Goal: Task Accomplishment & Management: Use online tool/utility

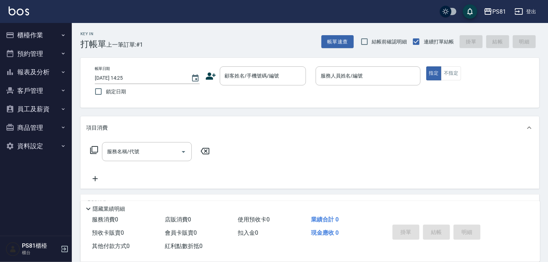
click at [33, 25] on ul "櫃檯作業 打帳單 帳單列表 掛單列表 座位開單 營業儀表板 現金收支登錄 材料自購登錄 每日結帳 排班表 現場電腦打卡 預約管理 預約管理 單日預約紀錄 單週…" at bounding box center [36, 90] width 66 height 135
click at [30, 36] on button "櫃檯作業" at bounding box center [36, 35] width 66 height 19
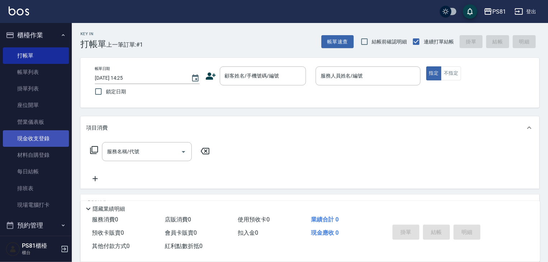
click at [36, 137] on link "現金收支登錄" at bounding box center [36, 138] width 66 height 17
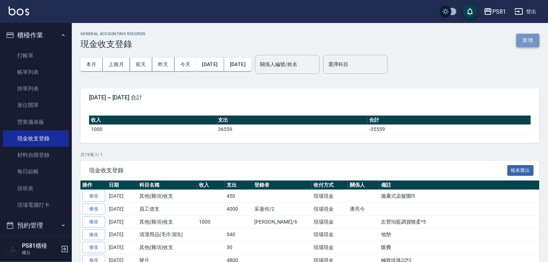
click at [492, 43] on button "新增" at bounding box center [528, 40] width 23 height 13
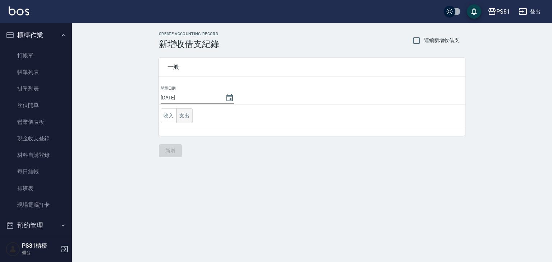
click at [183, 115] on button "支出" at bounding box center [184, 116] width 16 height 15
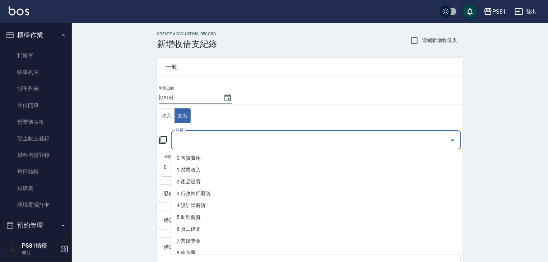
click at [178, 135] on input "科目" at bounding box center [310, 140] width 273 height 13
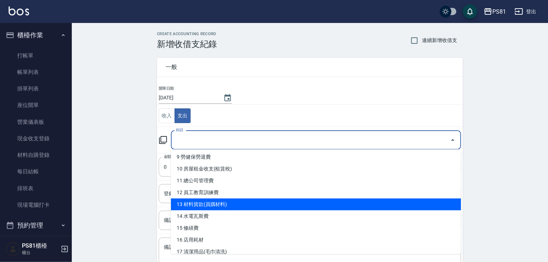
scroll to position [144, 0]
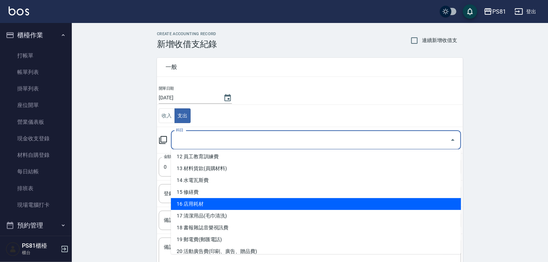
click at [254, 206] on li "16 店用耗材" at bounding box center [316, 204] width 290 height 12
type input "16 店用耗材"
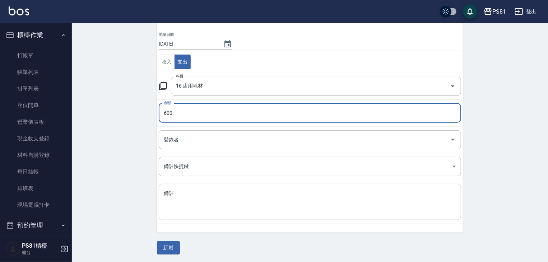
scroll to position [54, 0]
type input "600"
click at [217, 207] on textarea "備註" at bounding box center [310, 202] width 293 height 24
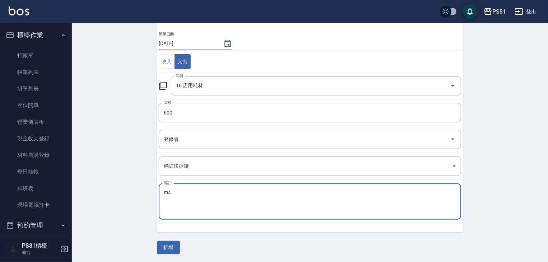
type textarea "m"
type textarea "育髮梳*2"
click at [171, 247] on button "新增" at bounding box center [168, 247] width 23 height 13
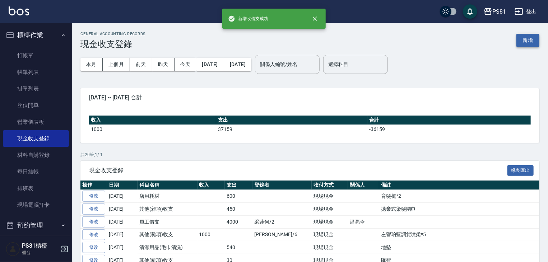
click at [492, 36] on button "新增" at bounding box center [528, 40] width 23 height 13
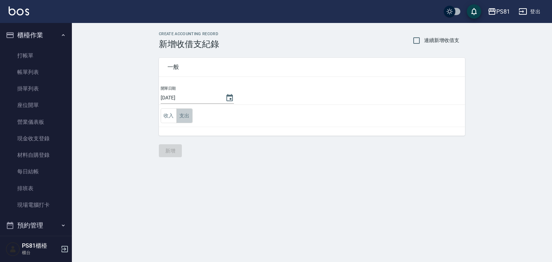
click at [186, 117] on button "支出" at bounding box center [184, 116] width 16 height 15
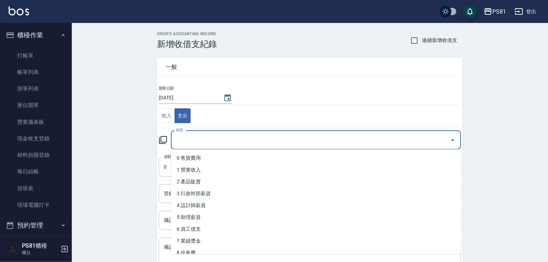
click at [190, 139] on input "科目" at bounding box center [310, 140] width 273 height 13
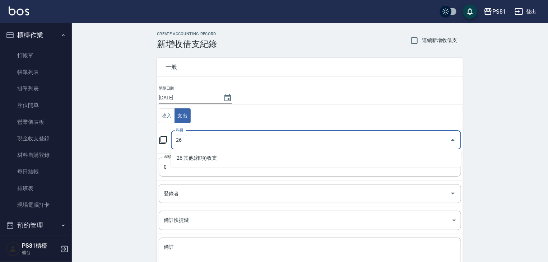
type input "26"
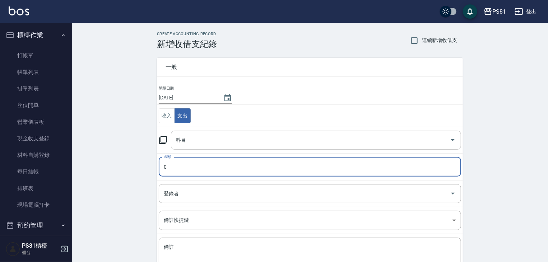
click at [193, 143] on input "科目" at bounding box center [310, 140] width 273 height 13
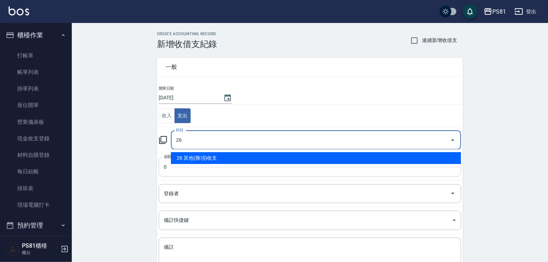
drag, startPoint x: 209, startPoint y: 154, endPoint x: 197, endPoint y: 164, distance: 15.6
click at [209, 154] on li "26 其他(雜項)收支" at bounding box center [316, 158] width 290 height 12
type input "26 其他(雜項)收支"
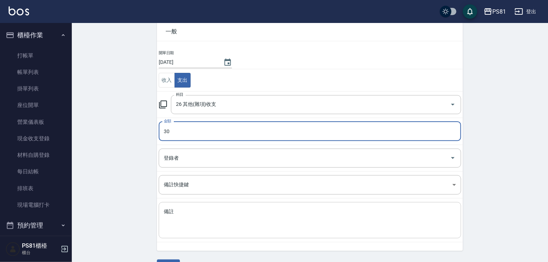
scroll to position [54, 0]
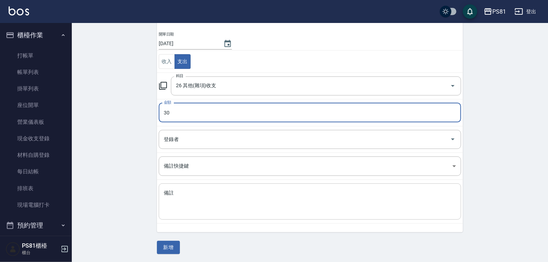
type input "30"
click at [181, 206] on textarea "備註" at bounding box center [310, 202] width 293 height 24
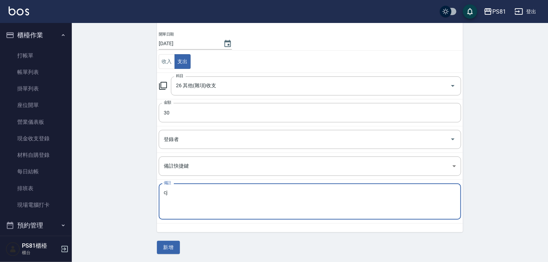
type textarea "c"
type textarea "匯費"
click at [174, 243] on button "新增" at bounding box center [168, 247] width 23 height 13
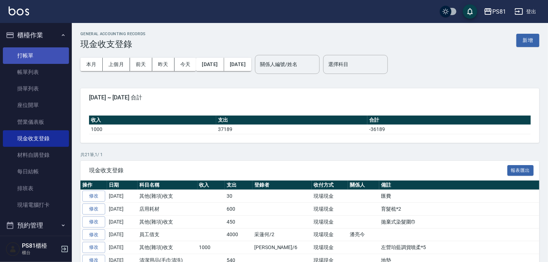
click at [13, 52] on link "打帳單" at bounding box center [36, 55] width 66 height 17
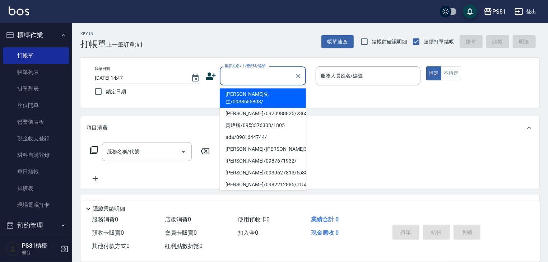
click at [262, 78] on input "顧客姓名/手機號碼/編號" at bounding box center [257, 76] width 69 height 13
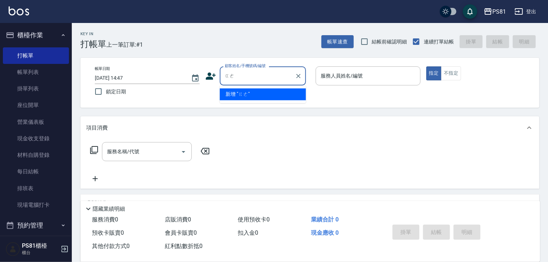
type input "葛"
click at [261, 94] on li "[PERSON_NAME]/0958767710/7471" at bounding box center [263, 94] width 86 height 12
type input "[PERSON_NAME]/0958767710/7471"
type input "綺綺-7"
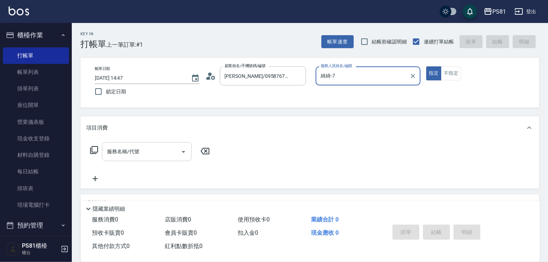
click at [152, 141] on body "PS81 登出 櫃檯作業 打帳單 帳單列表 掛單列表 座位開單 營業儀表板 現金收支登錄 材料自購登錄 每日結帳 排班表 現場電腦打卡 預約管理 預約管理 單…" at bounding box center [274, 174] width 548 height 349
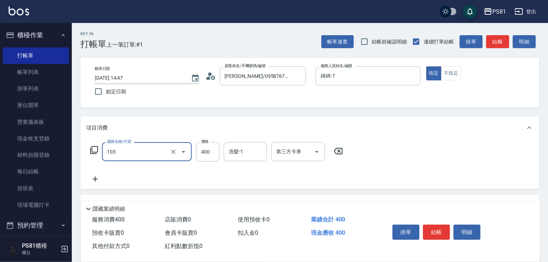
type input "C級洗剪400(103)"
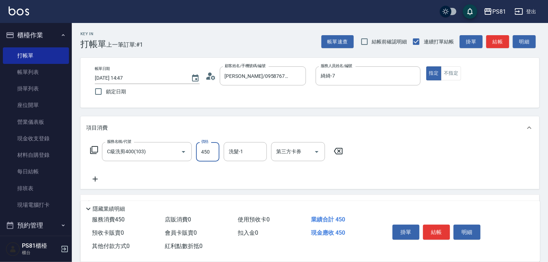
type input "450"
click at [433, 229] on button "結帳" at bounding box center [436, 232] width 27 height 15
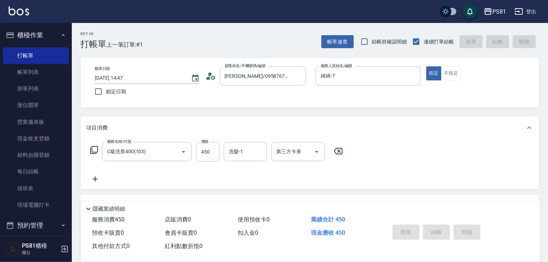
type input "[DATE] 14:48"
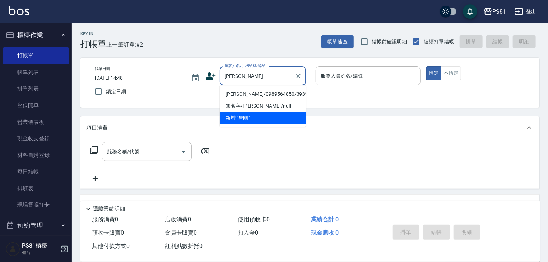
click at [260, 97] on li "[PERSON_NAME]/0989564850/3935" at bounding box center [263, 94] width 86 height 12
type input "[PERSON_NAME]/0989564850/3935"
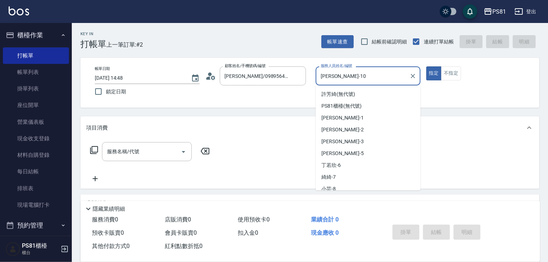
scroll to position [17, 0]
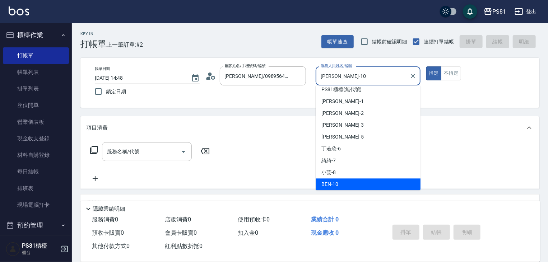
click at [337, 78] on input "[PERSON_NAME]-10" at bounding box center [363, 76] width 88 height 13
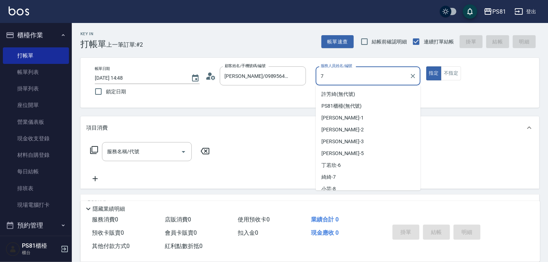
type input "綺綺-7"
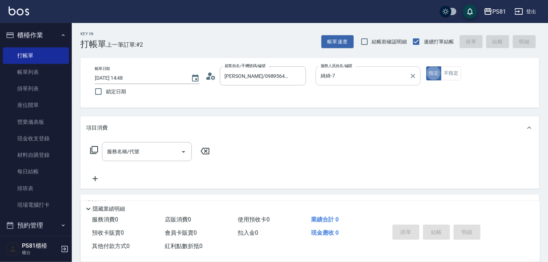
type button "true"
click at [147, 159] on div "服務名稱/代號" at bounding box center [147, 151] width 90 height 19
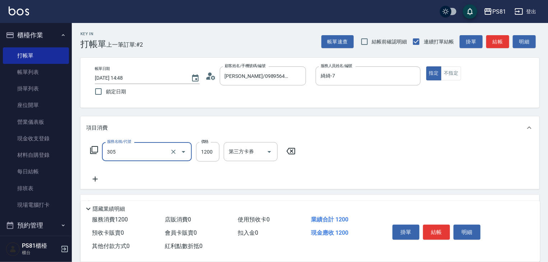
type input "基本離子燙(305)"
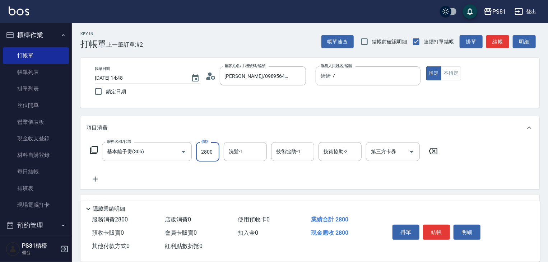
scroll to position [36, 0]
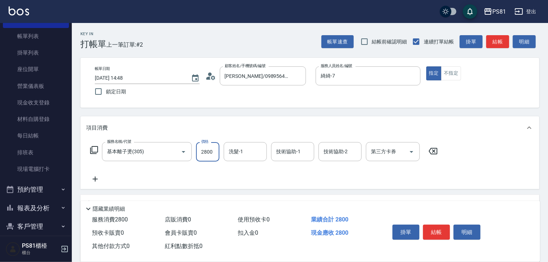
type input "2800"
click at [98, 175] on icon at bounding box center [95, 179] width 18 height 9
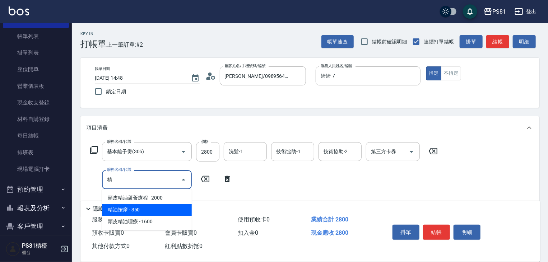
click at [176, 214] on span "精油按摩 - 350" at bounding box center [147, 210] width 90 height 12
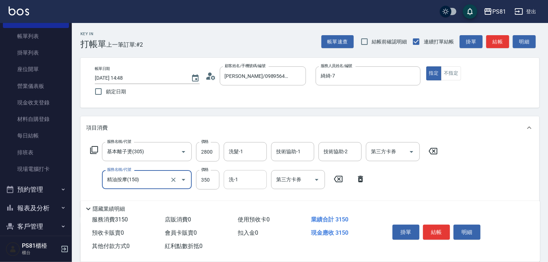
type input "精油按摩(150)"
click at [248, 182] on input "洗-1" at bounding box center [245, 180] width 37 height 13
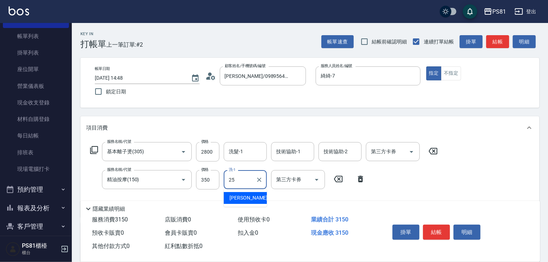
type input "[PERSON_NAME]-25"
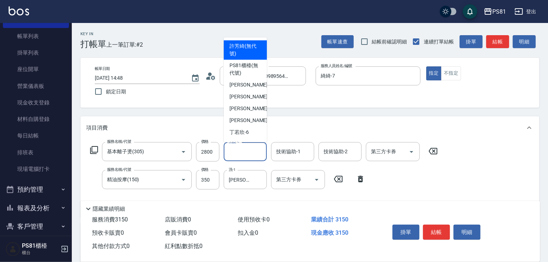
click at [233, 152] on input "洗髮-1" at bounding box center [245, 152] width 37 height 13
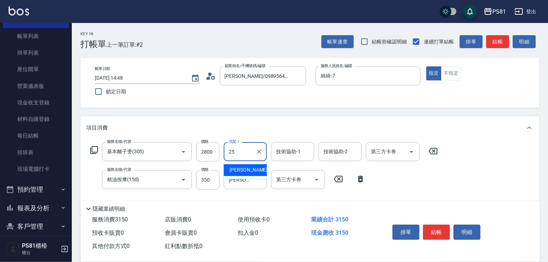
type input "[PERSON_NAME]-25"
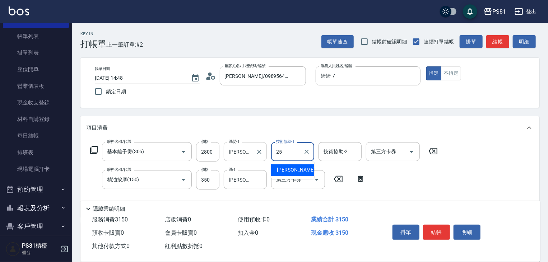
type input "[PERSON_NAME]-25"
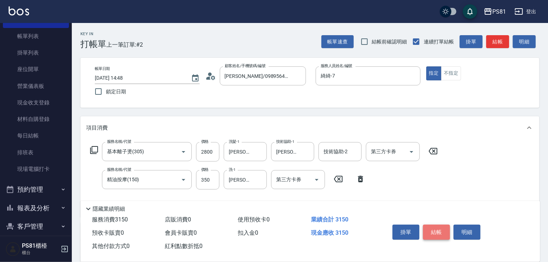
click at [428, 226] on button "結帳" at bounding box center [436, 232] width 27 height 15
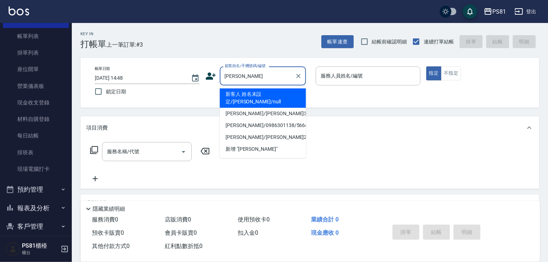
click at [251, 91] on li "新客人 姓名未設定/[PERSON_NAME]/null" at bounding box center [263, 97] width 86 height 19
type input "新客人 姓名未設定/[PERSON_NAME]/null"
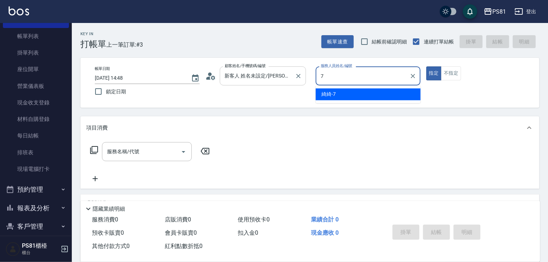
type input "綺綺-7"
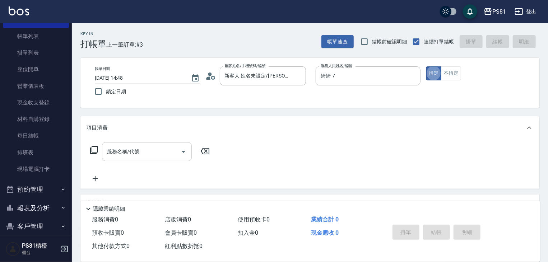
drag, startPoint x: 172, startPoint y: 149, endPoint x: 168, endPoint y: 149, distance: 3.6
click at [168, 149] on input "服務名稱/代號" at bounding box center [141, 152] width 73 height 13
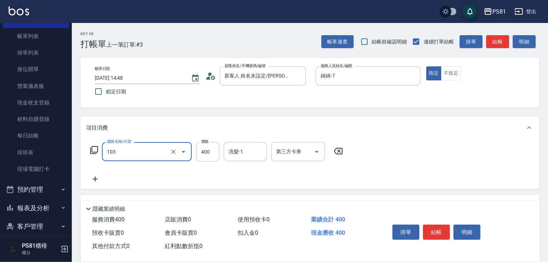
type input "C級洗剪400(103)"
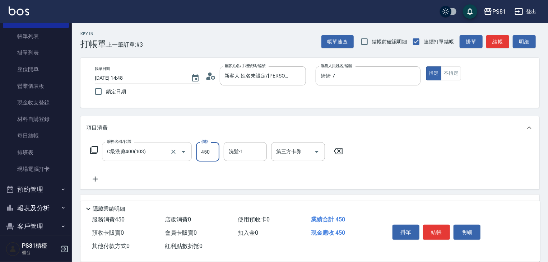
type input "450"
type input "[PERSON_NAME]-20"
click at [427, 230] on button "結帳" at bounding box center [436, 232] width 27 height 15
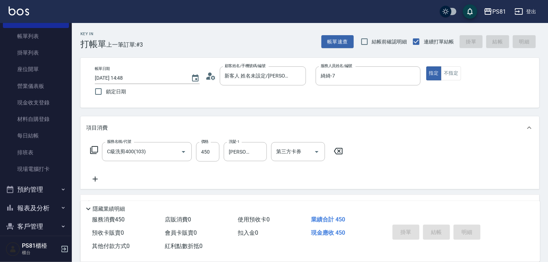
type input "[DATE] 14:49"
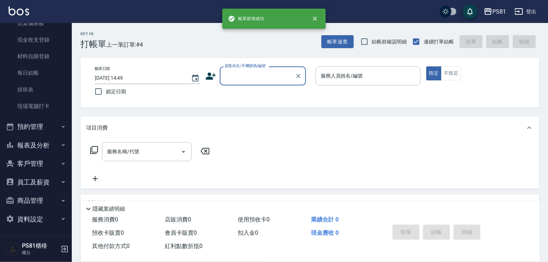
scroll to position [100, 0]
click at [51, 148] on button "報表及分析" at bounding box center [36, 144] width 66 height 19
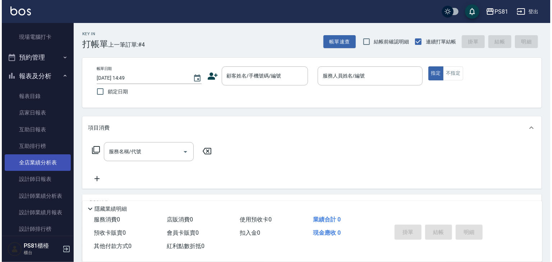
scroll to position [172, 0]
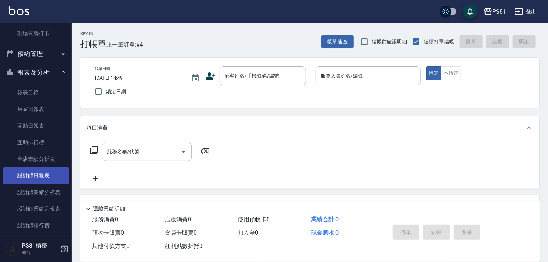
click at [54, 173] on link "設計師日報表" at bounding box center [36, 175] width 66 height 17
